Goal: Navigation & Orientation: Go to known website

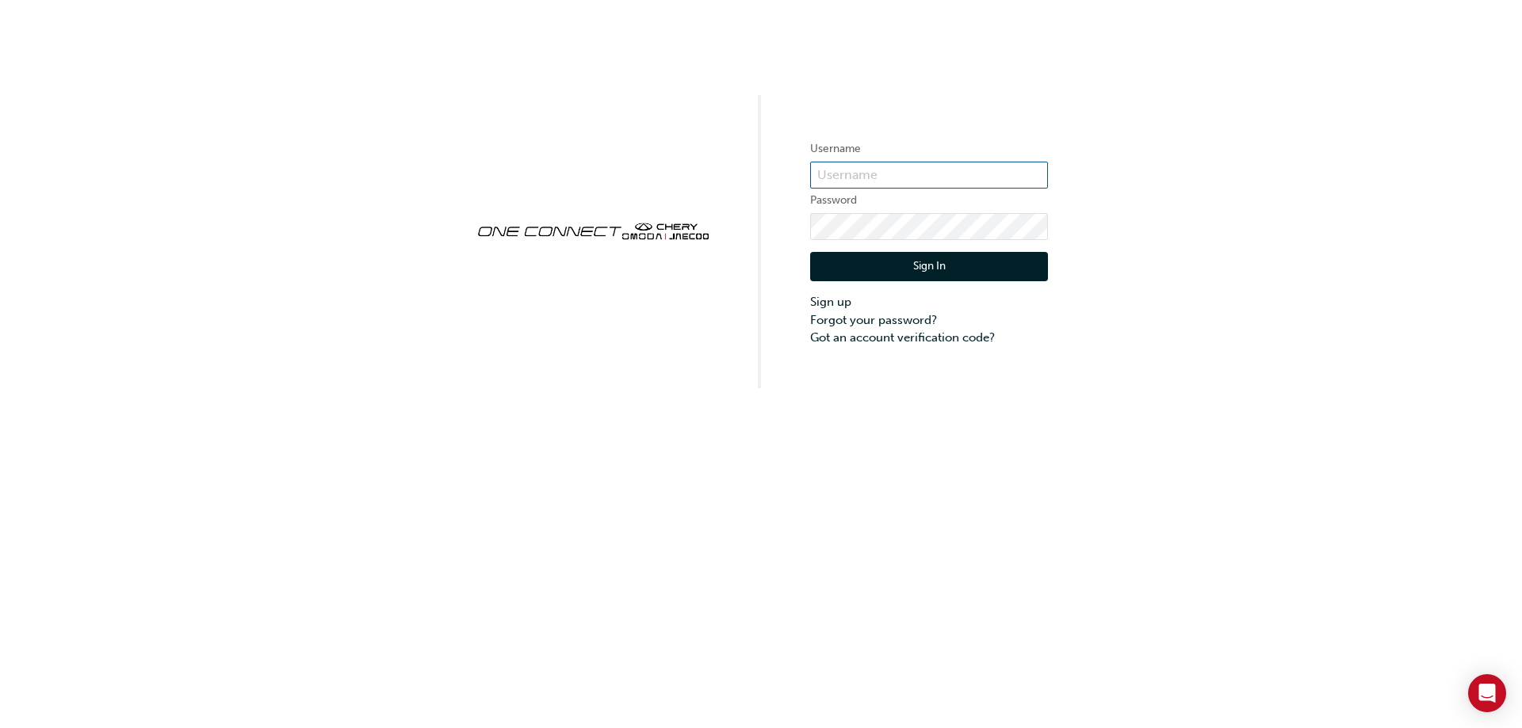
type input "[EMAIL_ADDRESS][DOMAIN_NAME]"
click at [922, 265] on button "Sign In" at bounding box center [929, 267] width 238 height 30
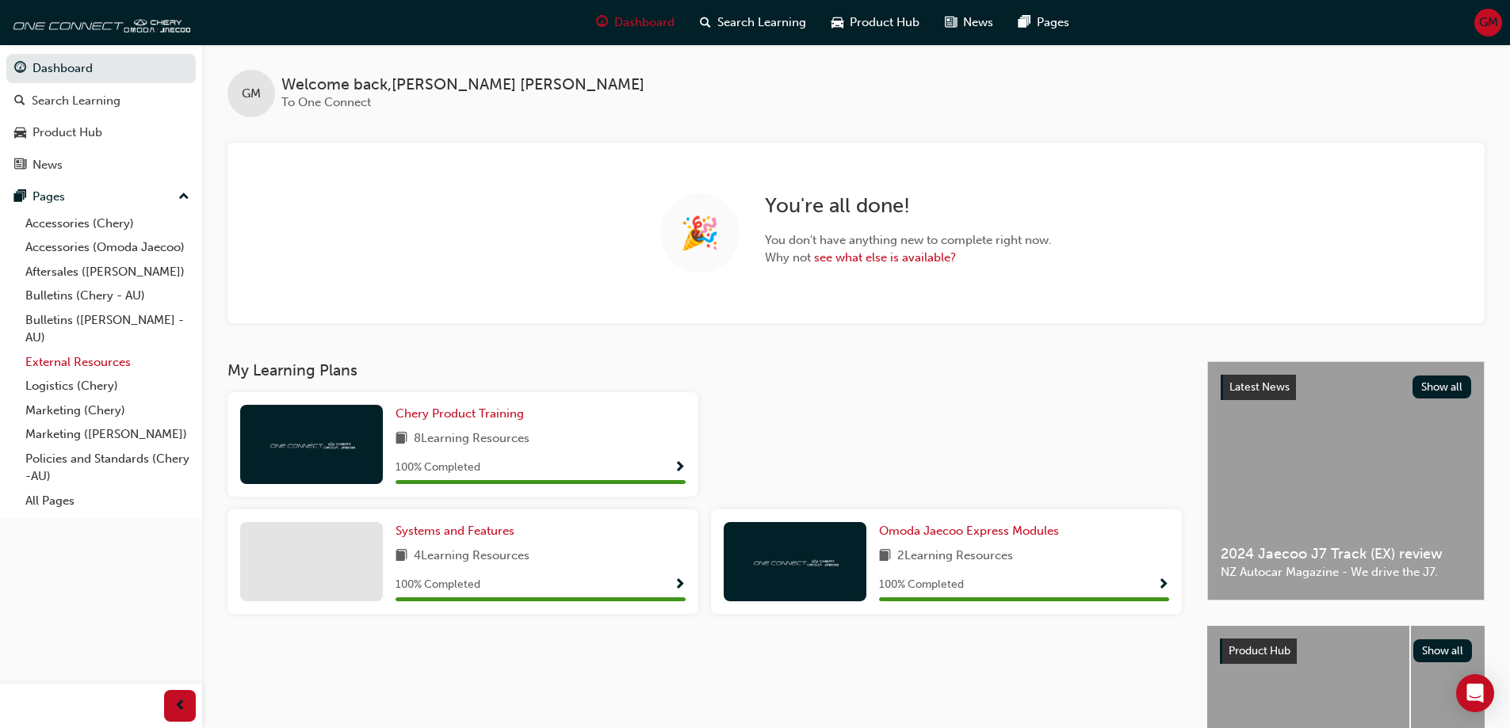
click at [38, 361] on link "External Resources" at bounding box center [107, 362] width 177 height 25
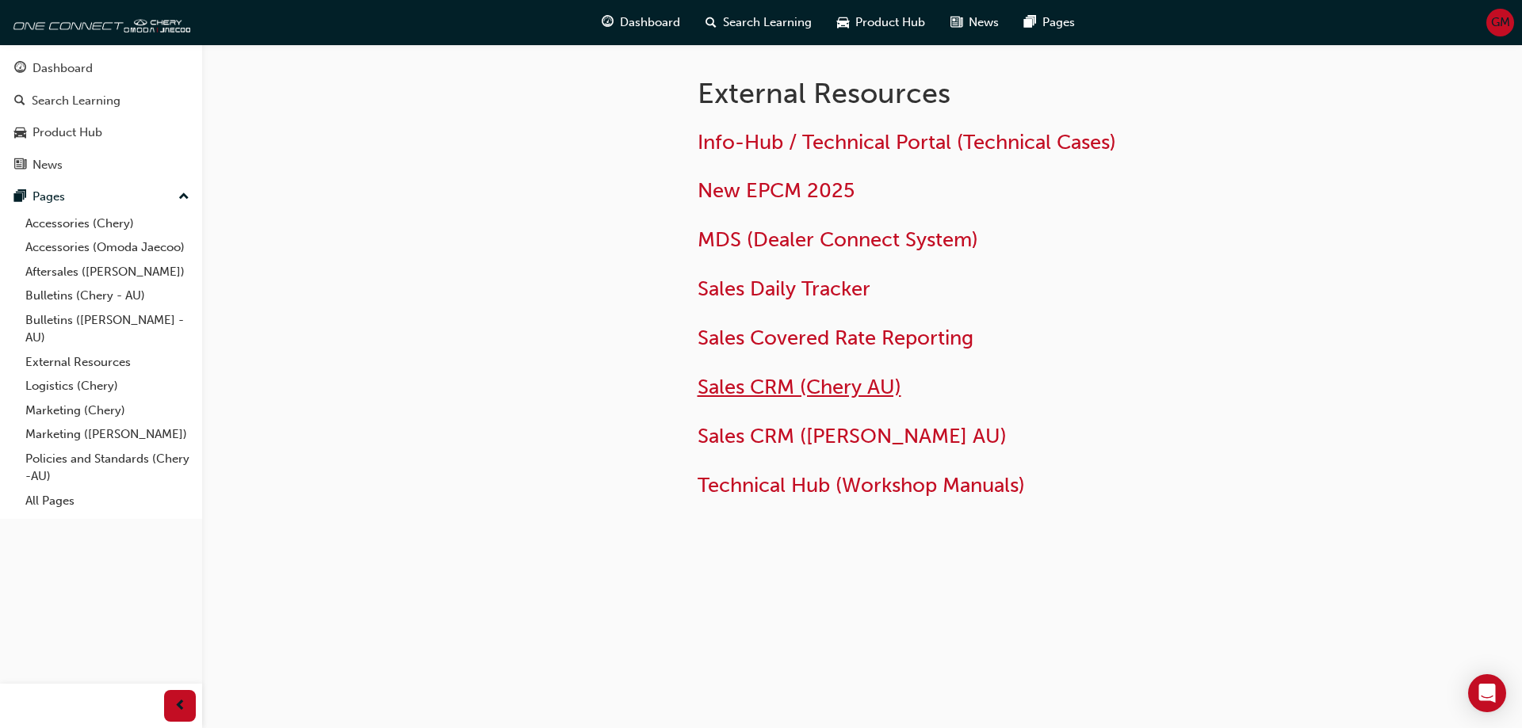
click at [770, 387] on span "Sales CRM (Chery AU)" at bounding box center [800, 387] width 204 height 25
click at [807, 442] on span "Sales CRM ([PERSON_NAME] AU)" at bounding box center [852, 436] width 309 height 25
click at [756, 386] on span "Sales CRM (Chery AU)" at bounding box center [800, 387] width 204 height 25
